Goal: Contribute content: Add original content to the website for others to see

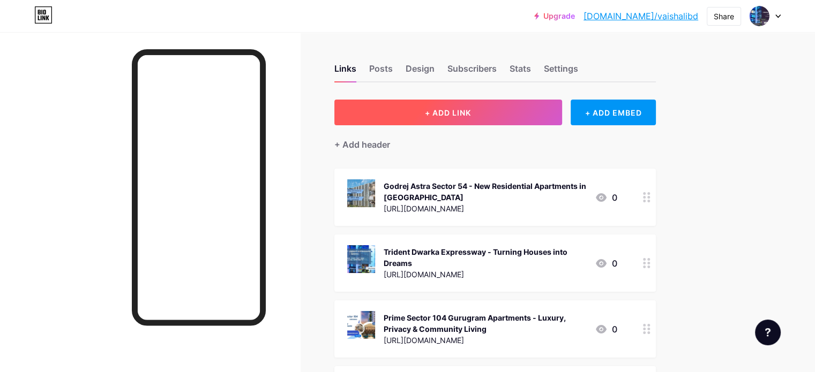
click at [502, 106] on button "+ ADD LINK" at bounding box center [448, 113] width 228 height 26
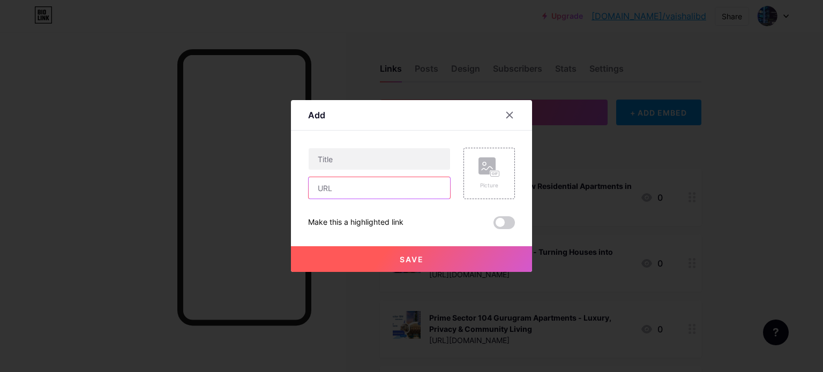
click at [409, 192] on input "text" at bounding box center [379, 187] width 141 height 21
paste input "[URL][DOMAIN_NAME]"
type input "[URL][DOMAIN_NAME]"
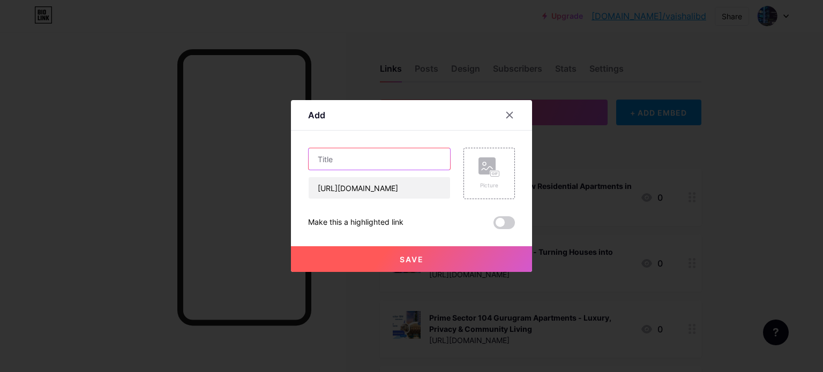
click at [353, 164] on input "text" at bounding box center [379, 158] width 141 height 21
click at [335, 169] on input "text" at bounding box center [379, 158] width 141 height 21
click at [353, 161] on input "text" at bounding box center [379, 158] width 141 height 21
click at [379, 162] on input "text" at bounding box center [379, 158] width 141 height 21
paste input "Max Estates Sector 59 [GEOGRAPHIC_DATA] - Upcoming Residential Project"
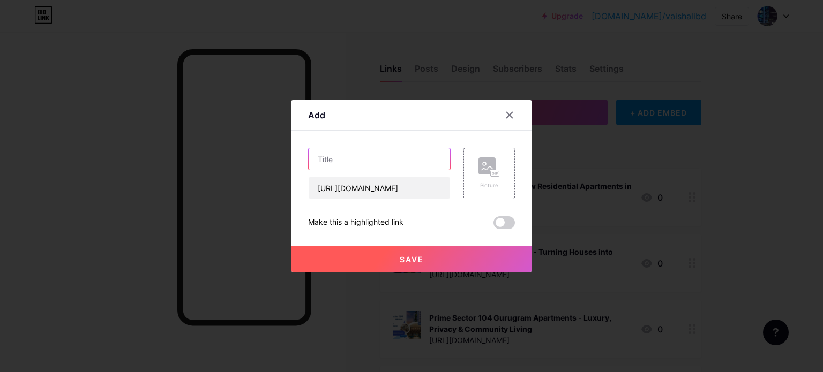
type input "Max Estates Sector 59 [GEOGRAPHIC_DATA] - Upcoming Residential Project"
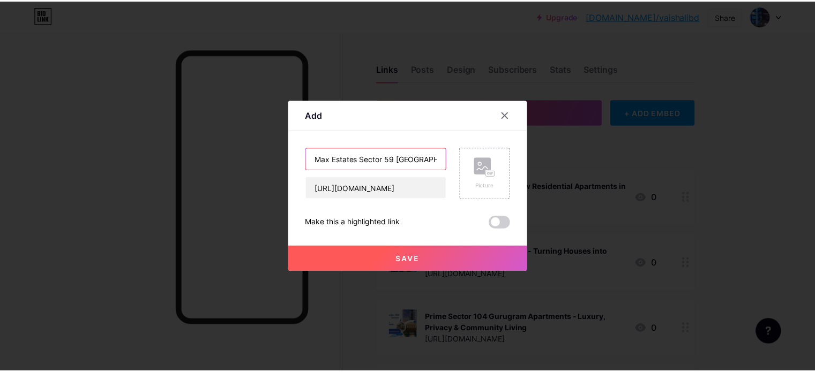
scroll to position [0, 100]
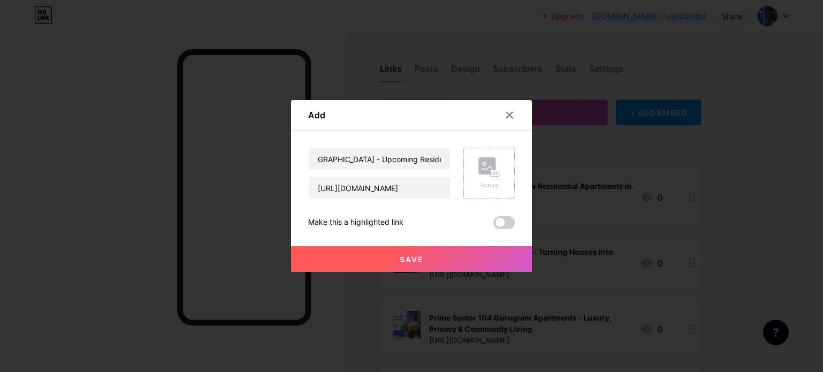
click at [488, 186] on div "Picture" at bounding box center [488, 186] width 21 height 8
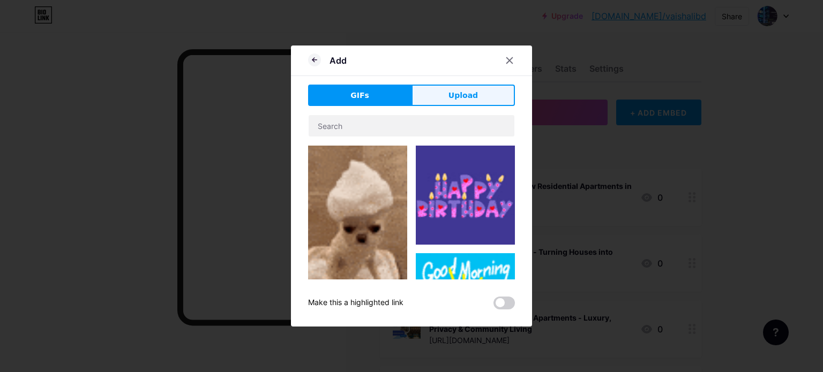
click at [468, 98] on span "Upload" at bounding box center [462, 95] width 29 height 11
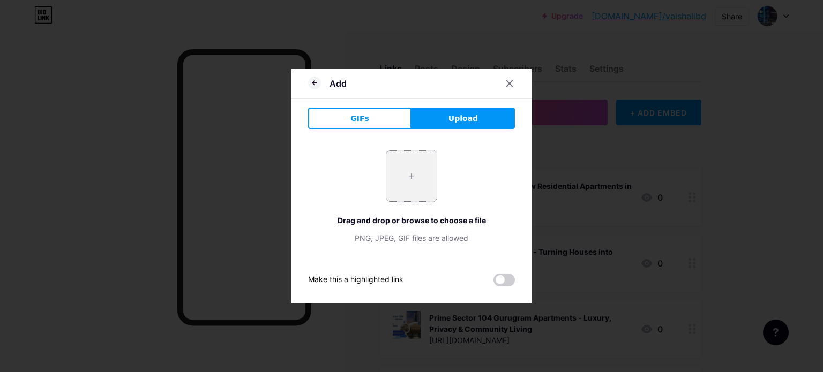
click at [413, 179] on input "file" at bounding box center [411, 176] width 50 height 50
type input "C:\fakepath\2.jpg"
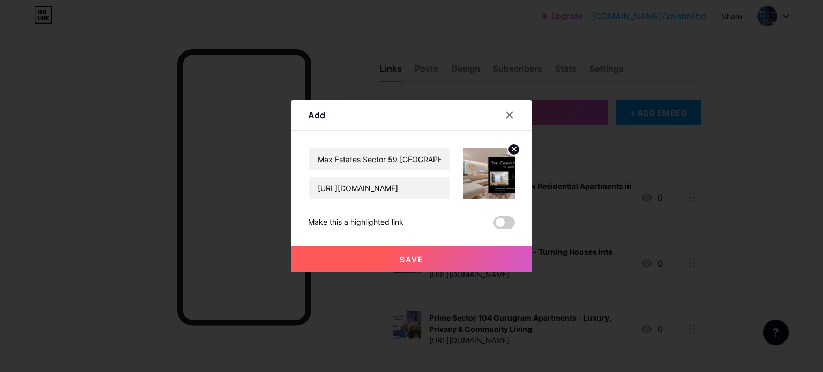
click at [411, 256] on span "Save" at bounding box center [412, 259] width 24 height 9
click at [413, 263] on span at bounding box center [412, 259] width 12 height 12
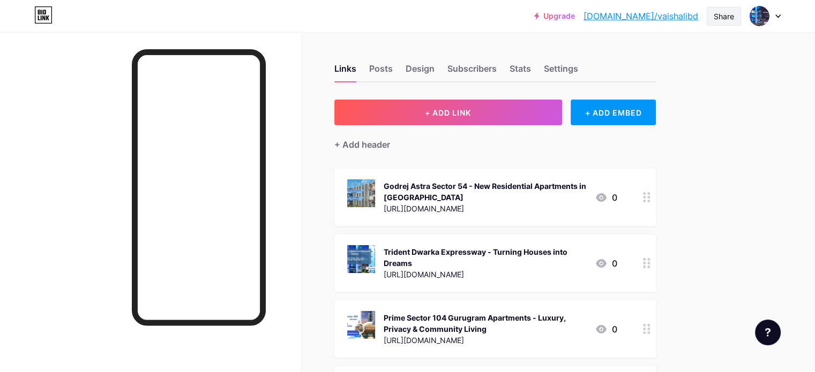
click at [724, 14] on div "Share" at bounding box center [724, 16] width 20 height 11
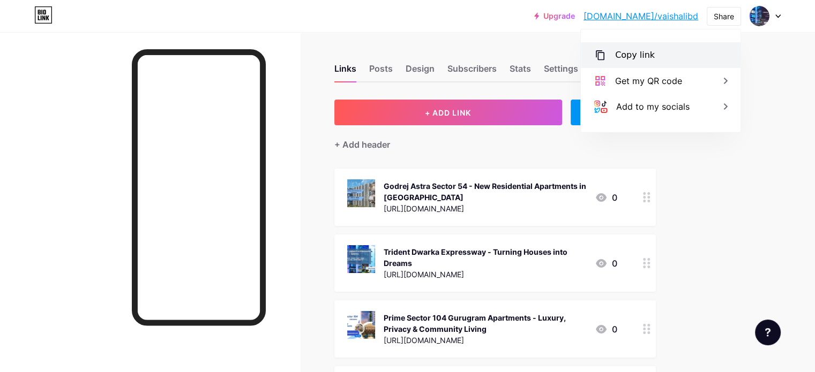
click at [618, 57] on div "Copy link" at bounding box center [635, 55] width 40 height 13
click at [603, 57] on icon at bounding box center [600, 55] width 9 height 10
click at [598, 55] on icon at bounding box center [600, 55] width 13 height 13
